Goal: Information Seeking & Learning: Understand process/instructions

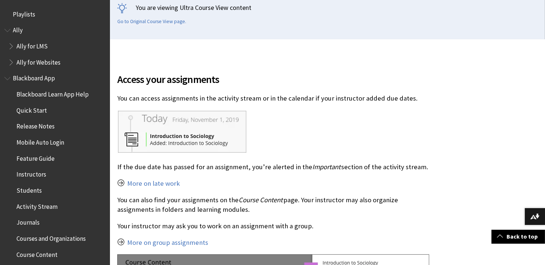
scroll to position [171, 0]
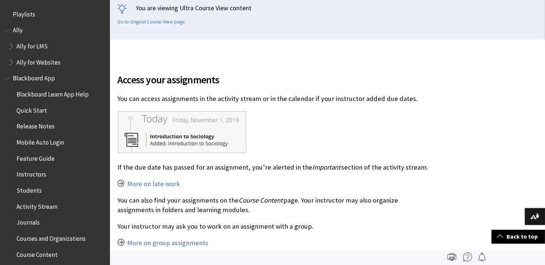
click at [10, 85] on li "Blackboard App Blackboard Learn App Help Quick Start Release Notes Mobile Auto …" at bounding box center [54, 270] width 101 height 396
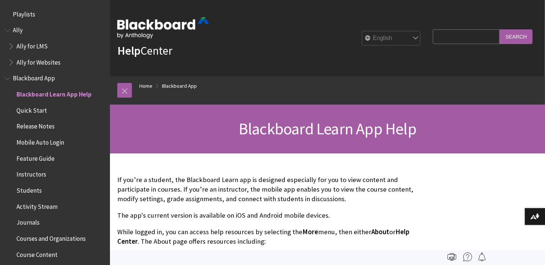
scroll to position [77, 0]
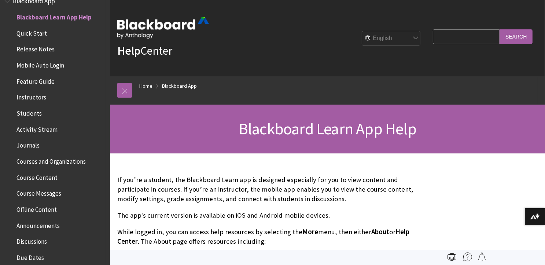
click at [36, 95] on span "Instructors" at bounding box center [32, 96] width 30 height 10
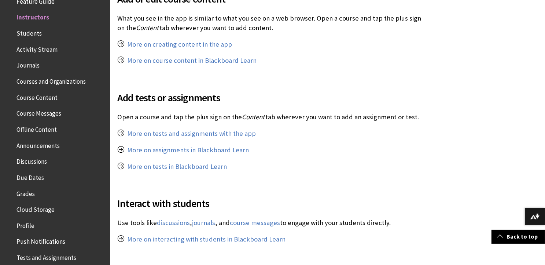
scroll to position [430, 0]
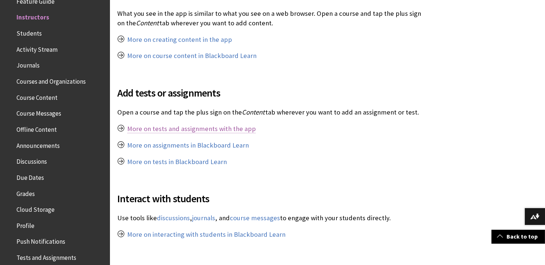
click at [184, 126] on link "More on tests and assignments with the app" at bounding box center [191, 128] width 129 height 9
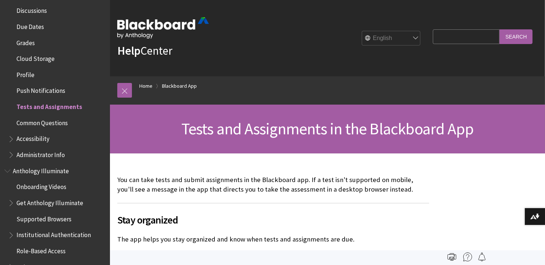
scroll to position [305, 0]
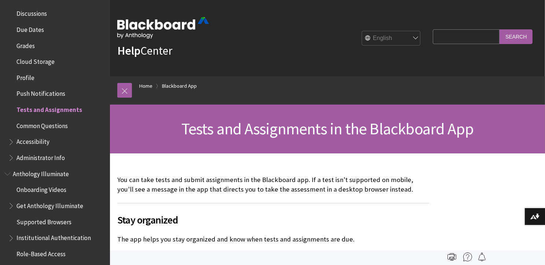
click at [55, 108] on span "Tests and Assignments" at bounding box center [50, 108] width 66 height 10
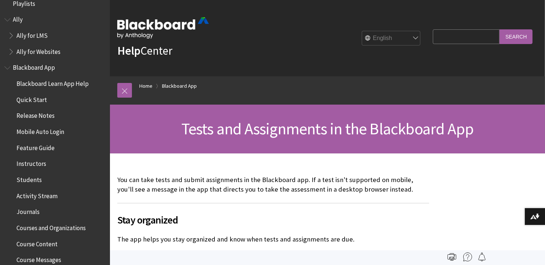
scroll to position [0, 0]
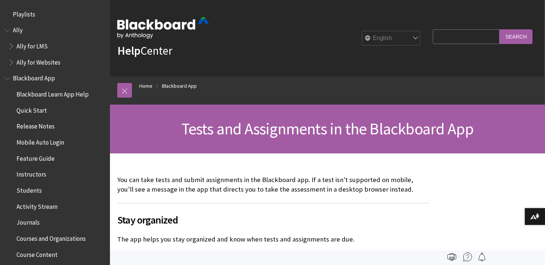
click at [4, 77] on span "Book outline for Blackboard App Help" at bounding box center [8, 76] width 8 height 9
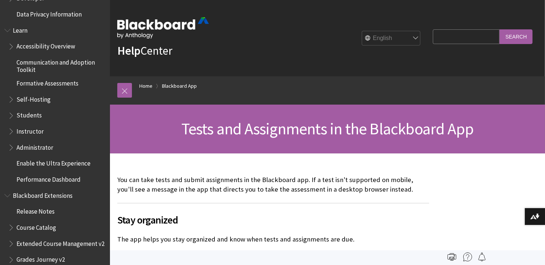
scroll to position [234, 0]
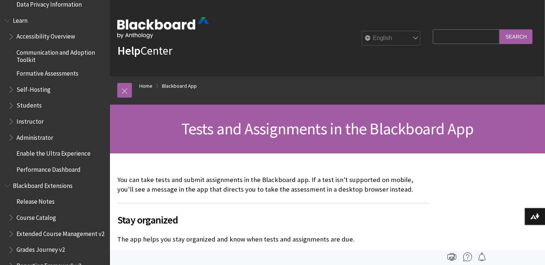
click at [10, 118] on span "Book outline for Blackboard Learn Help" at bounding box center [12, 119] width 8 height 9
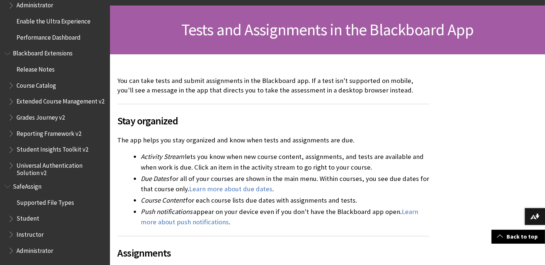
scroll to position [132, 0]
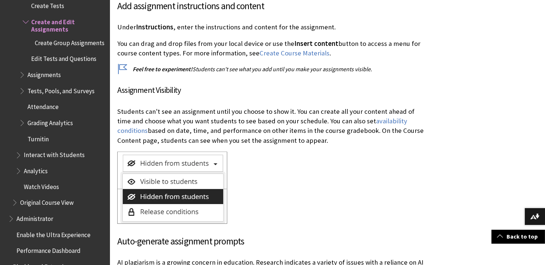
scroll to position [1173, 0]
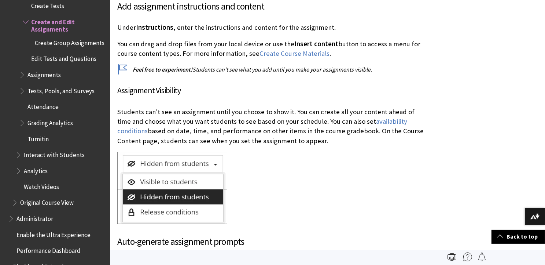
drag, startPoint x: 267, startPoint y: 149, endPoint x: 261, endPoint y: 184, distance: 35.0
drag, startPoint x: 261, startPoint y: 184, endPoint x: 241, endPoint y: 185, distance: 20.2
click at [241, 185] on div at bounding box center [273, 189] width 312 height 74
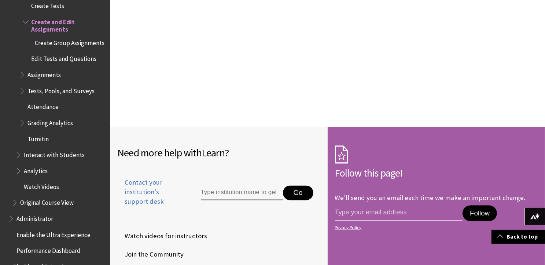
scroll to position [6787, 0]
